Goal: Register for event/course

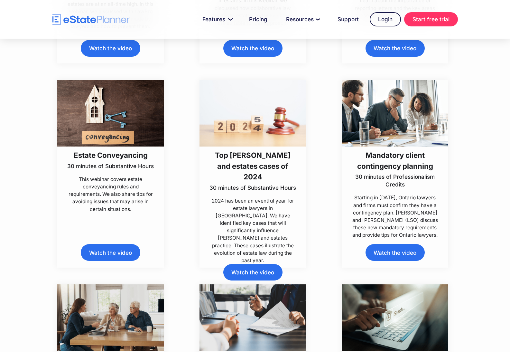
scroll to position [566, 0]
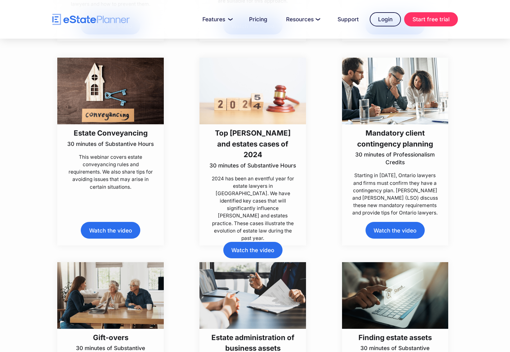
click at [108, 132] on h3 "Estate Conveyancing" at bounding box center [110, 132] width 87 height 11
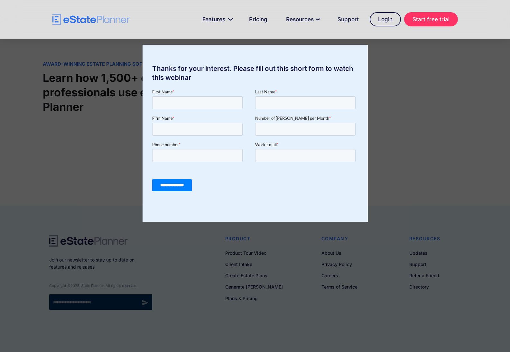
scroll to position [511, 0]
